Goal: Navigation & Orientation: Find specific page/section

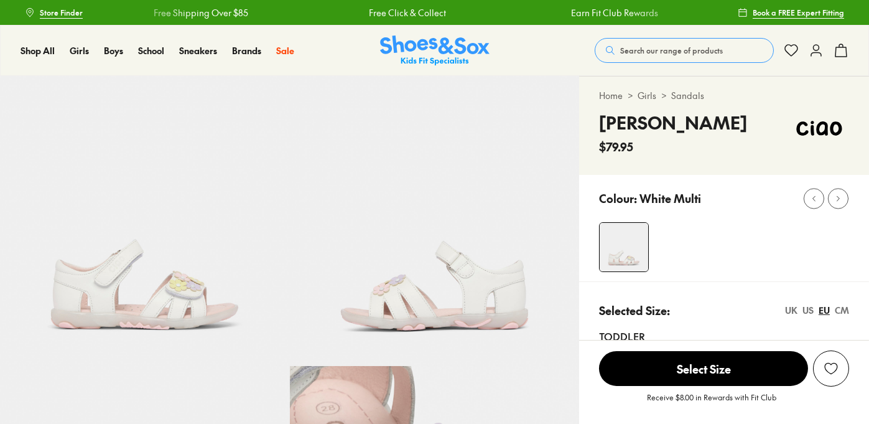
select select "*"
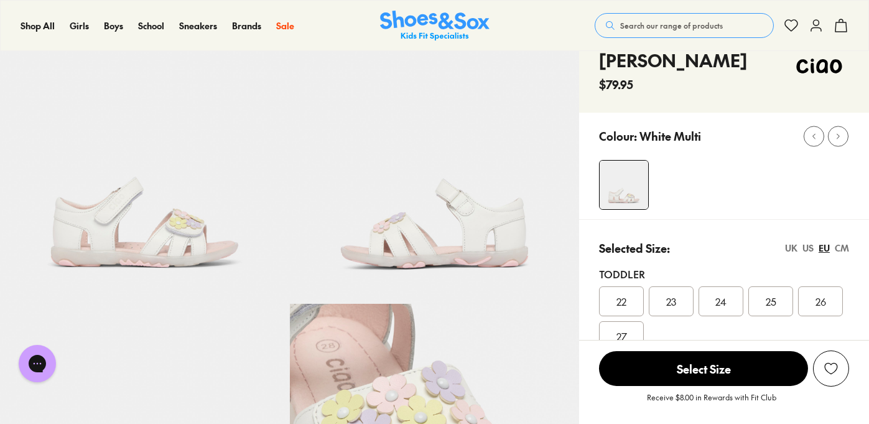
scroll to position [124, 0]
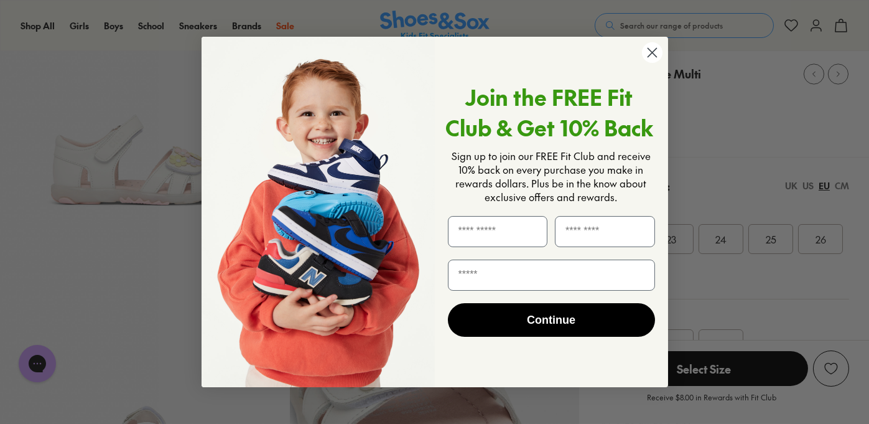
click at [654, 52] on circle "Close dialog" at bounding box center [652, 52] width 21 height 21
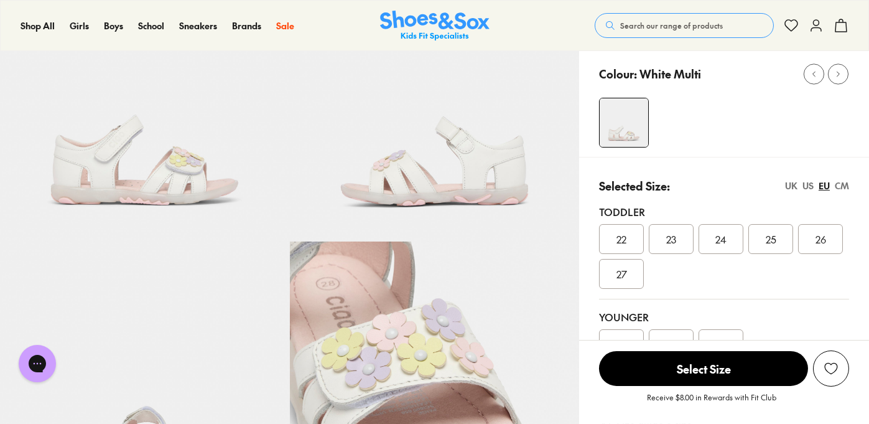
scroll to position [0, 0]
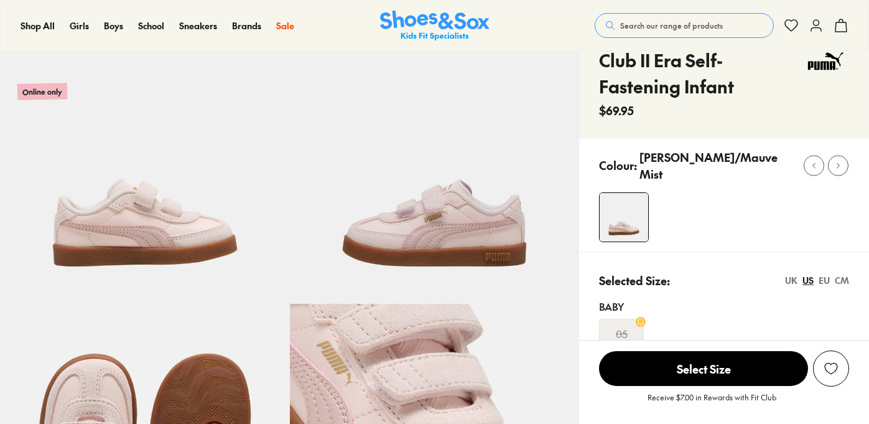
select select "*"
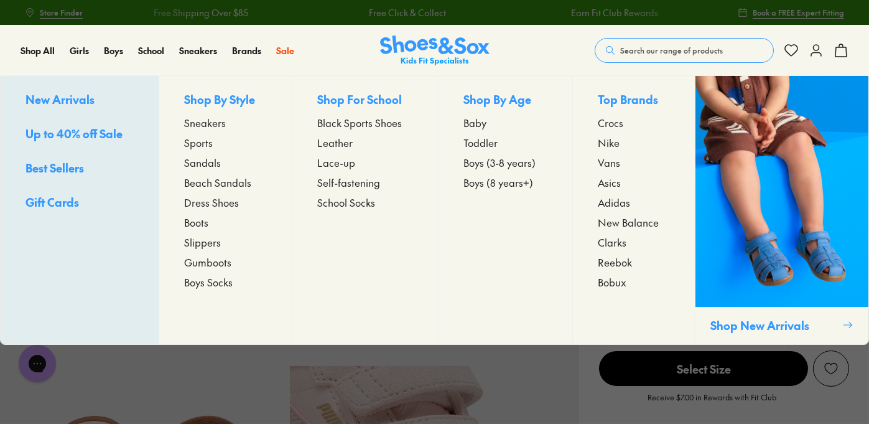
click at [208, 123] on span "Sneakers" at bounding box center [205, 122] width 42 height 15
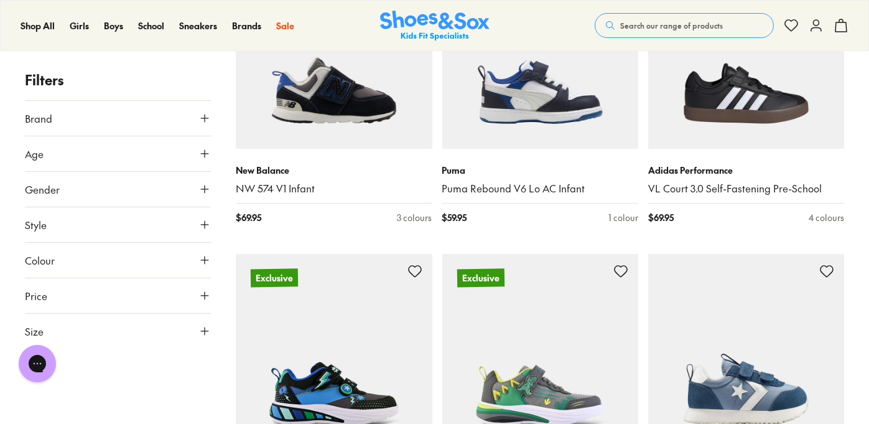
scroll to position [498, 0]
